Goal: Find specific page/section: Find specific page/section

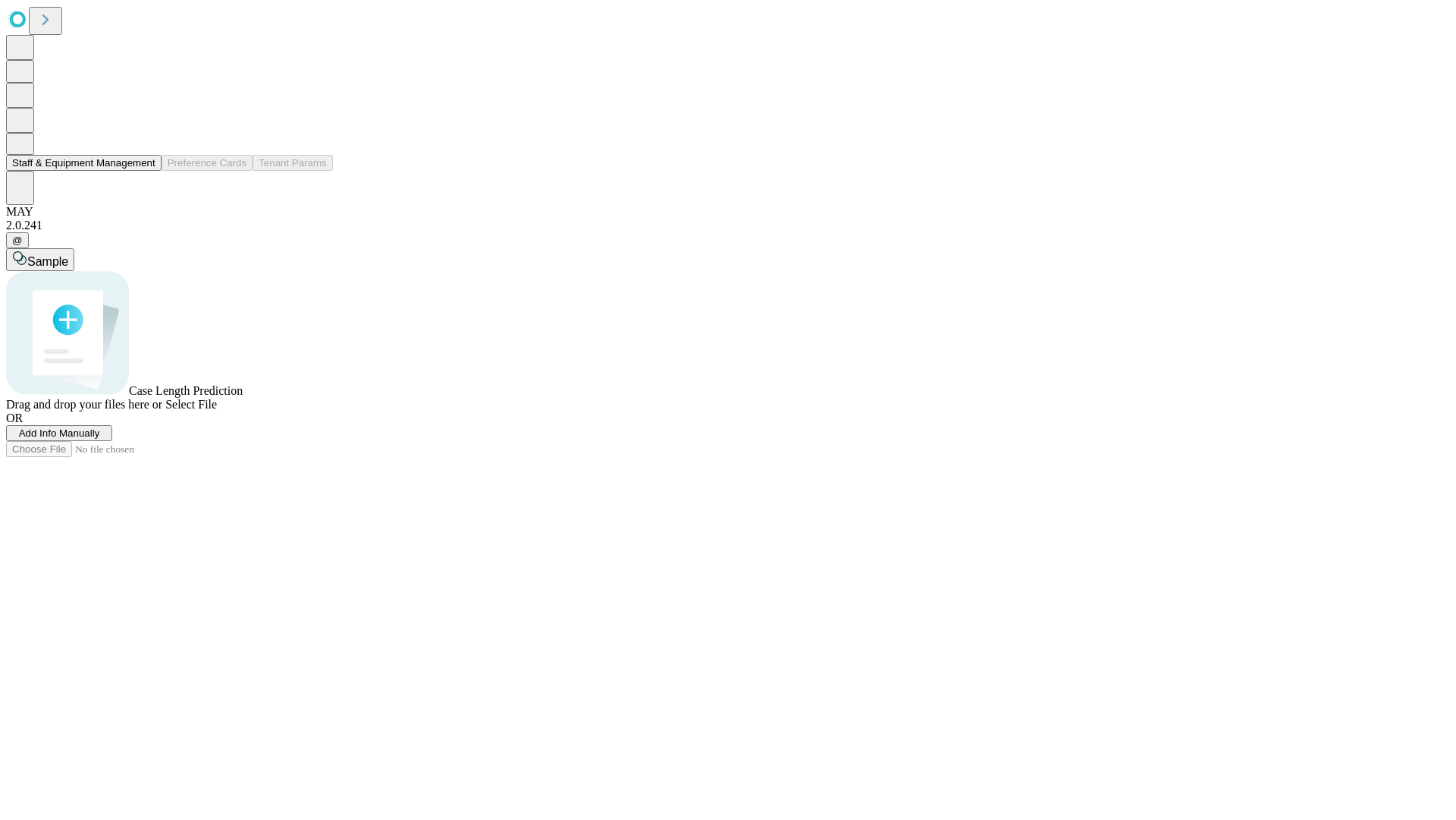
click at [145, 171] on button "Staff & Equipment Management" at bounding box center [84, 163] width 156 height 16
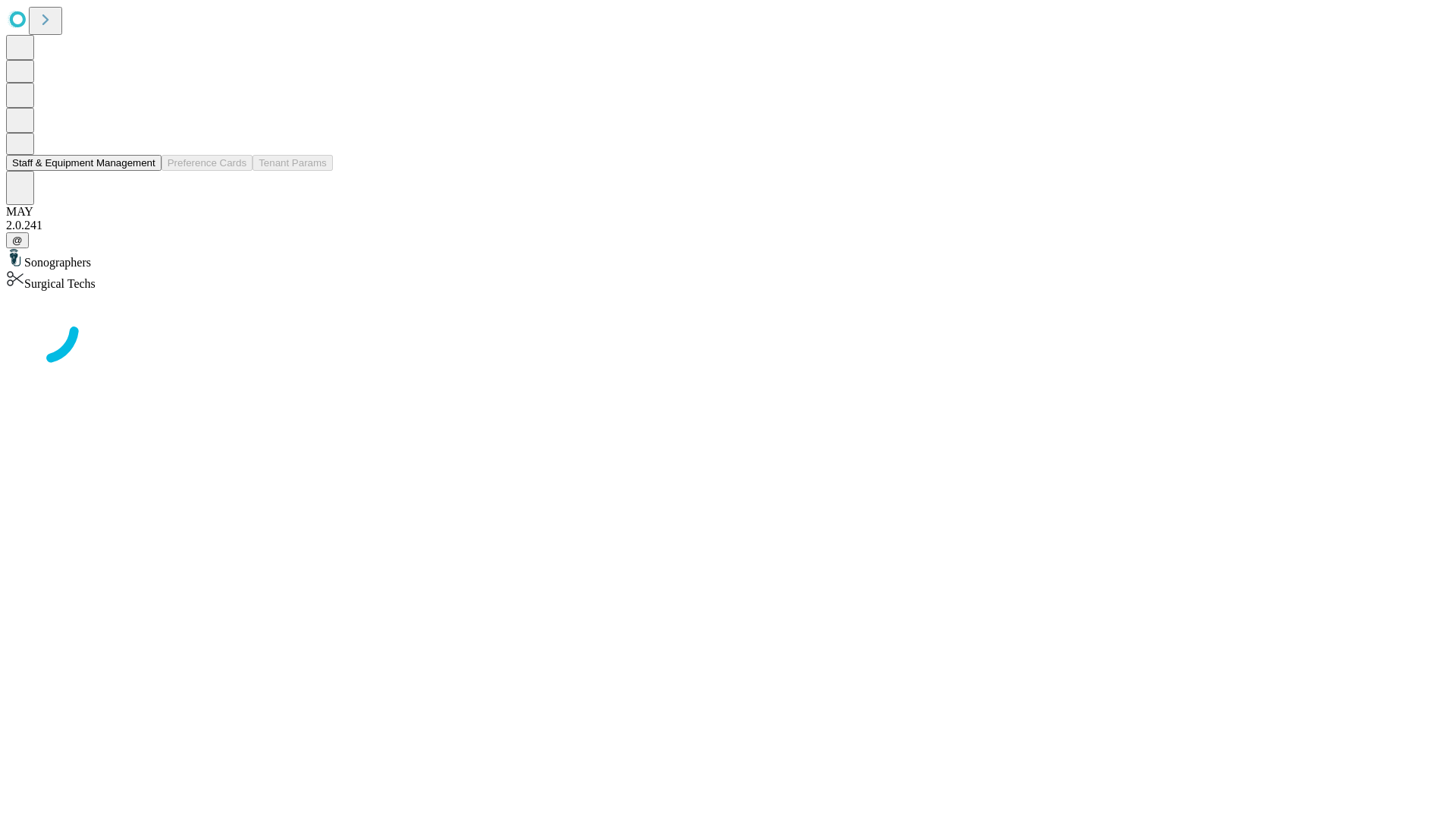
click at [145, 171] on button "Staff & Equipment Management" at bounding box center [84, 163] width 156 height 16
